Goal: Navigation & Orientation: Find specific page/section

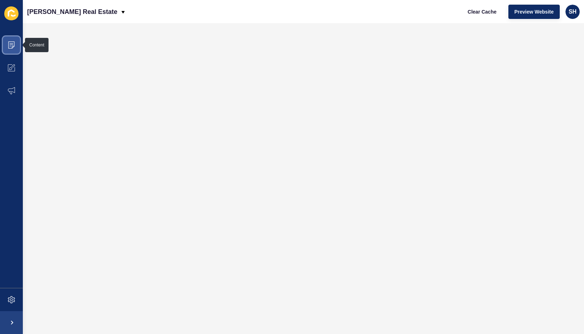
click at [12, 45] on icon at bounding box center [12, 45] width 4 height 0
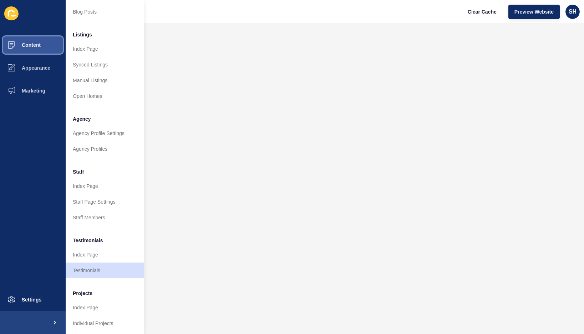
scroll to position [90, 0]
click at [102, 261] on link "Testimonials" at bounding box center [105, 269] width 79 height 16
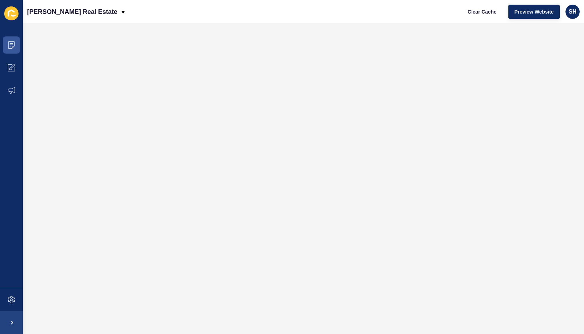
scroll to position [0, 0]
click at [12, 41] on span at bounding box center [11, 45] width 23 height 23
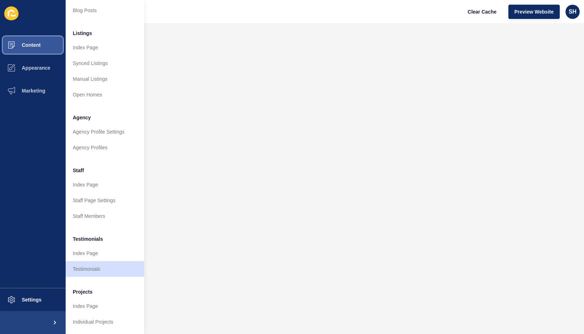
scroll to position [90, 0]
click at [101, 261] on link "Testimonials" at bounding box center [105, 269] width 79 height 16
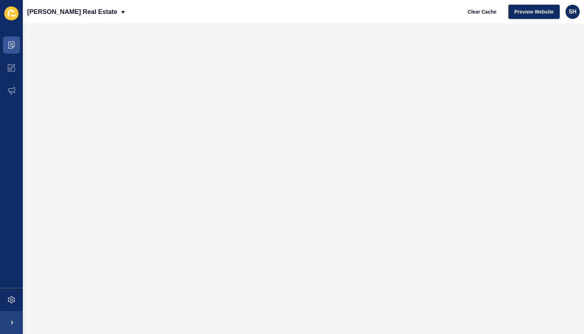
scroll to position [0, 0]
click at [12, 47] on icon at bounding box center [11, 44] width 7 height 7
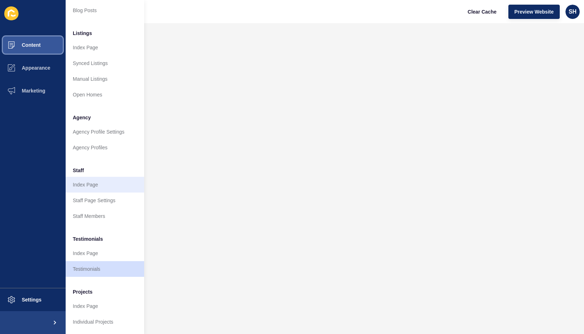
scroll to position [90, 0]
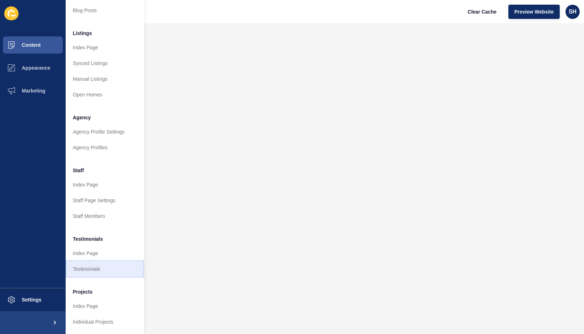
click at [97, 262] on link "Testimonials" at bounding box center [105, 269] width 79 height 16
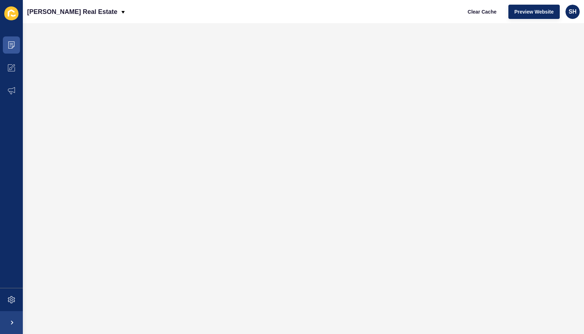
scroll to position [0, 0]
click at [12, 44] on icon at bounding box center [11, 44] width 7 height 7
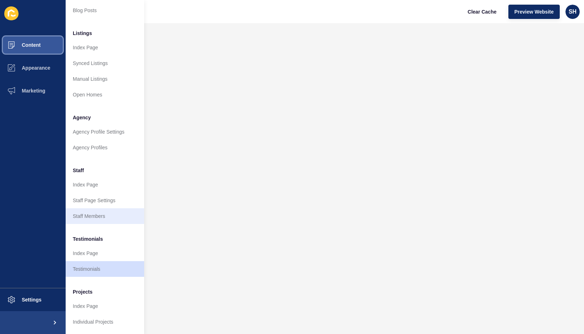
scroll to position [90, 0]
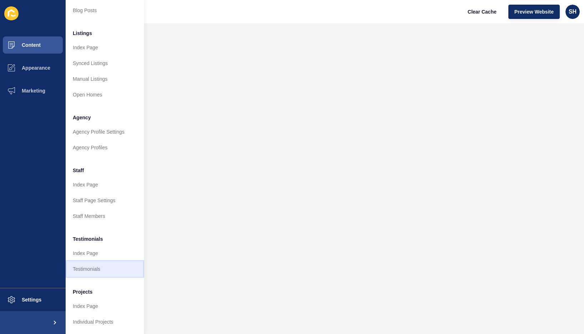
click at [111, 262] on link "Testimonials" at bounding box center [105, 269] width 79 height 16
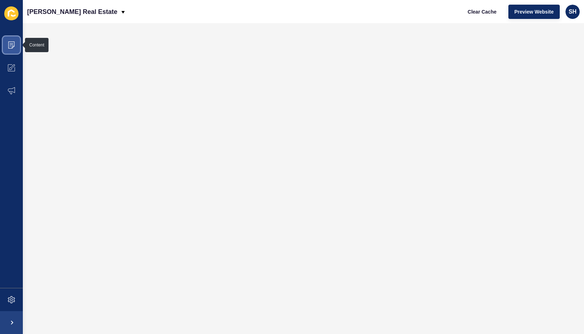
click at [16, 49] on span at bounding box center [11, 45] width 23 height 23
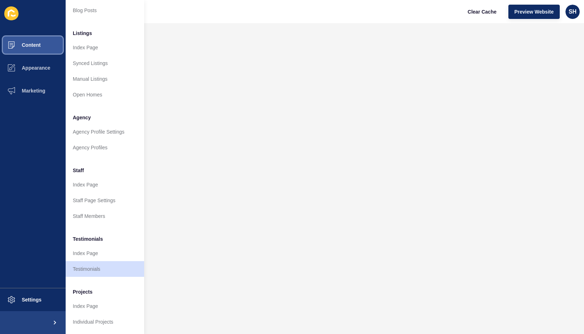
scroll to position [90, 0]
click at [104, 262] on link "Testimonials" at bounding box center [105, 269] width 79 height 16
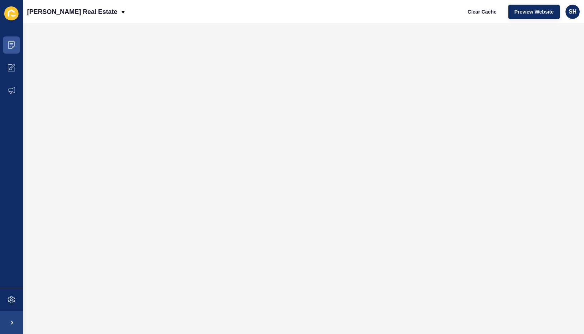
scroll to position [0, 0]
